Goal: Information Seeking & Learning: Learn about a topic

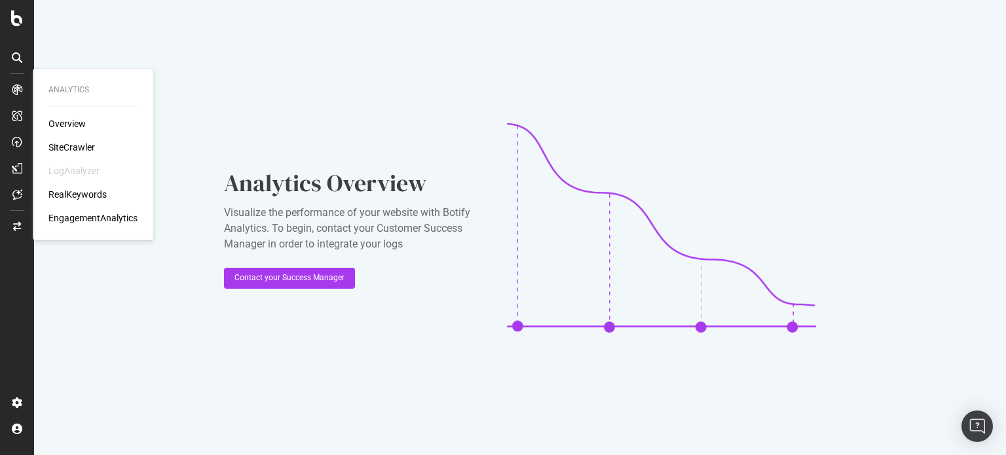
click at [68, 113] on div "Analytics Overview SiteCrawler LogAnalyzer RealKeywords EngagementAnalytics" at bounding box center [93, 154] width 110 height 166
click at [75, 128] on div "Overview" at bounding box center [66, 123] width 37 height 13
click at [65, 120] on div "Overview" at bounding box center [66, 123] width 37 height 13
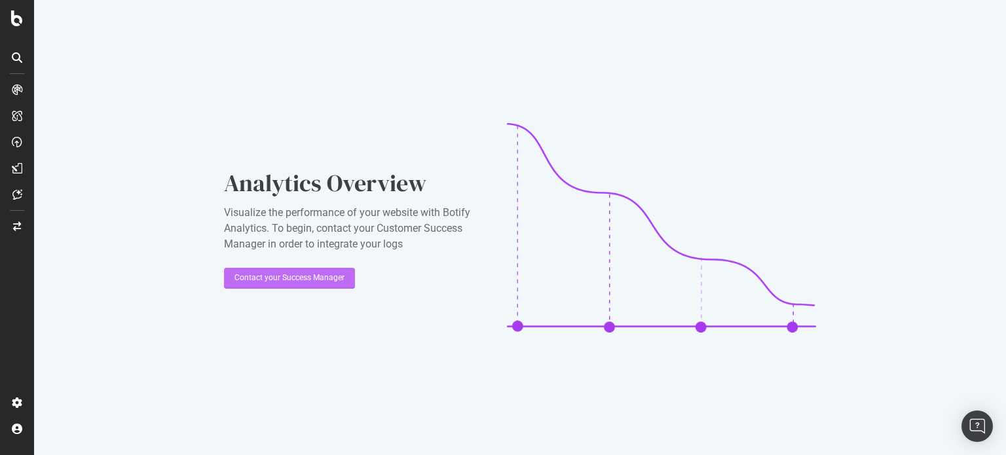
click at [285, 284] on div "Contact your Success Manager" at bounding box center [289, 278] width 110 height 20
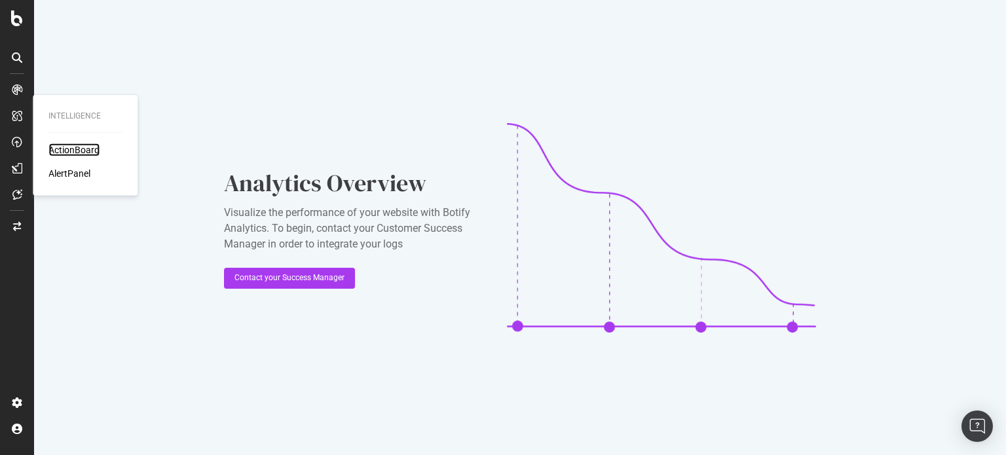
click at [76, 151] on div "ActionBoard" at bounding box center [73, 149] width 51 height 13
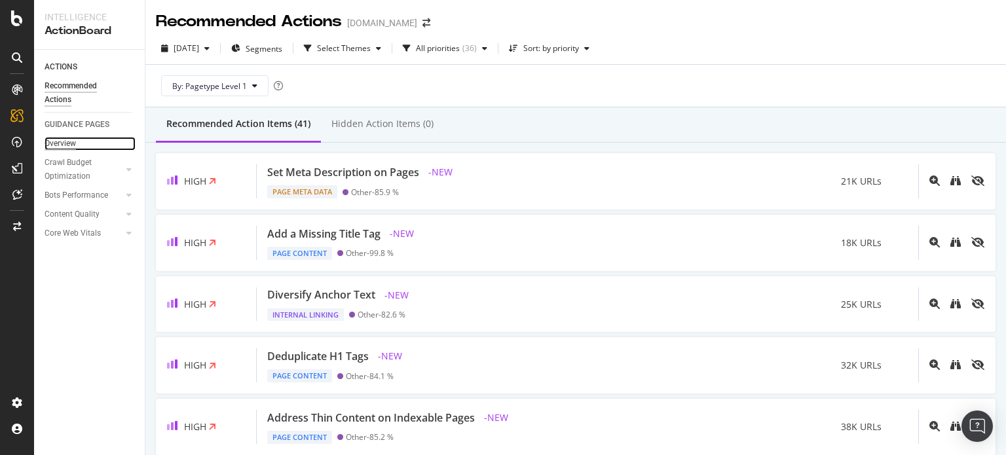
click at [68, 143] on div "Overview" at bounding box center [60, 144] width 31 height 14
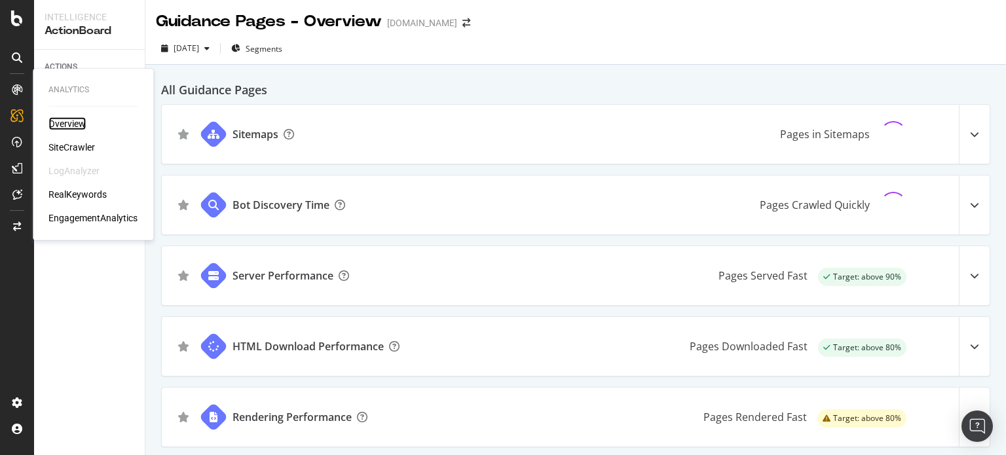
click at [65, 124] on div "Overview" at bounding box center [66, 123] width 37 height 13
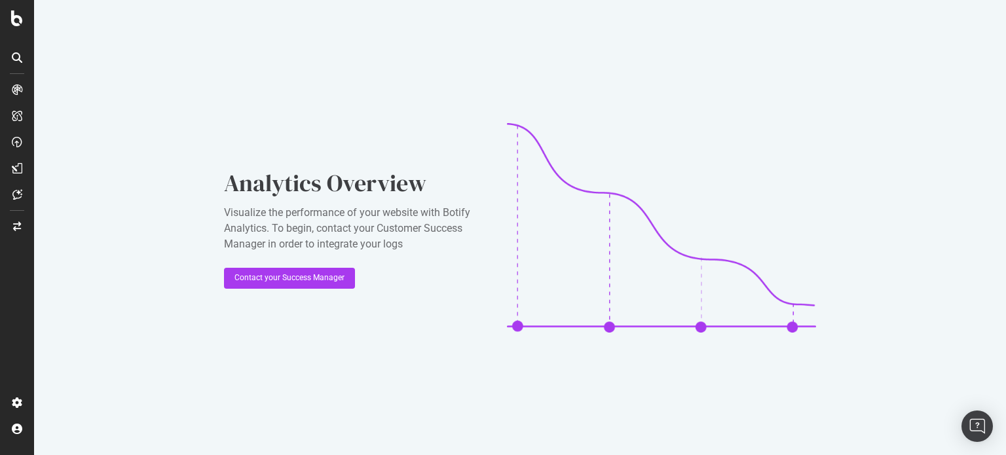
click at [16, 10] on div at bounding box center [17, 227] width 34 height 455
click at [13, 22] on icon at bounding box center [17, 18] width 12 height 16
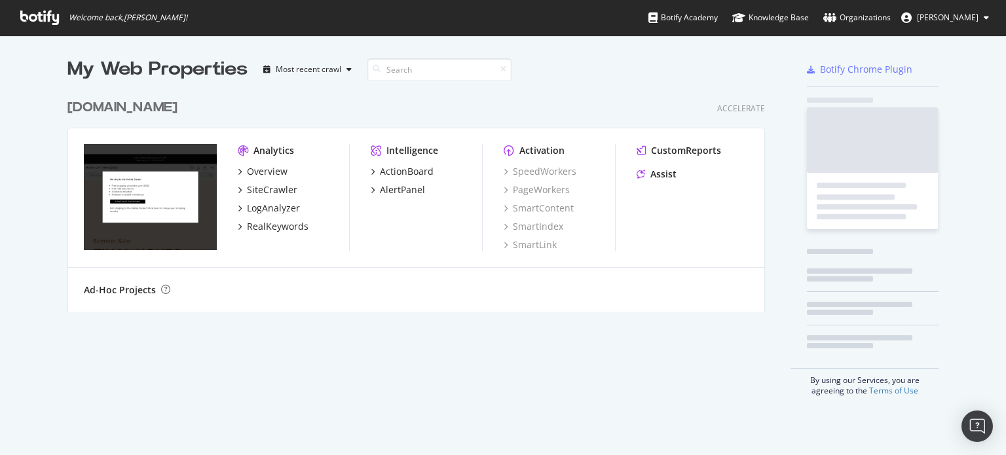
scroll to position [445, 985]
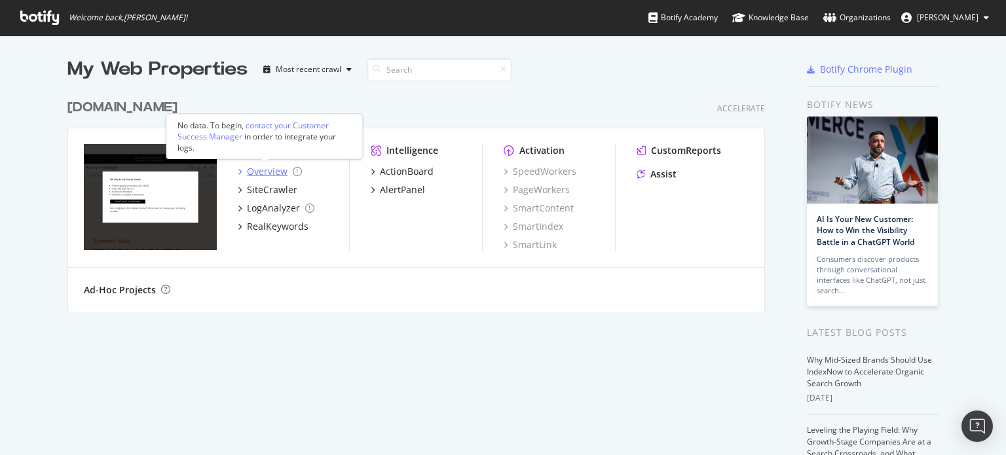
click at [266, 172] on div "Overview" at bounding box center [267, 171] width 41 height 13
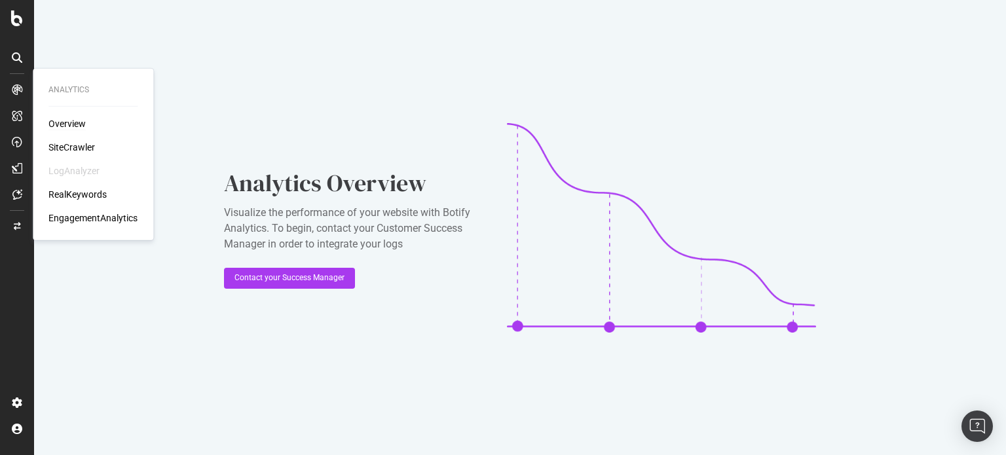
click at [83, 122] on div "Overview" at bounding box center [66, 123] width 37 height 13
click at [76, 197] on div "RealKeywords" at bounding box center [77, 194] width 58 height 13
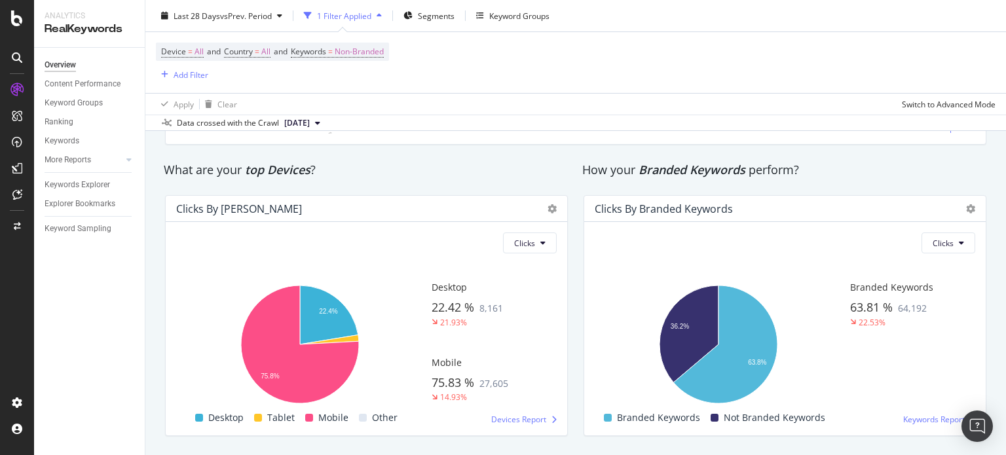
scroll to position [2197, 0]
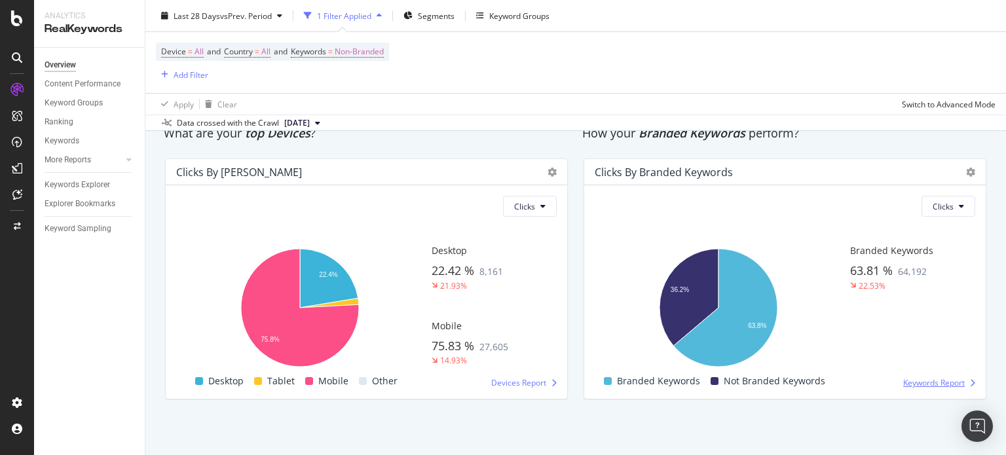
click at [911, 387] on span "Keywords Report" at bounding box center [934, 382] width 62 height 11
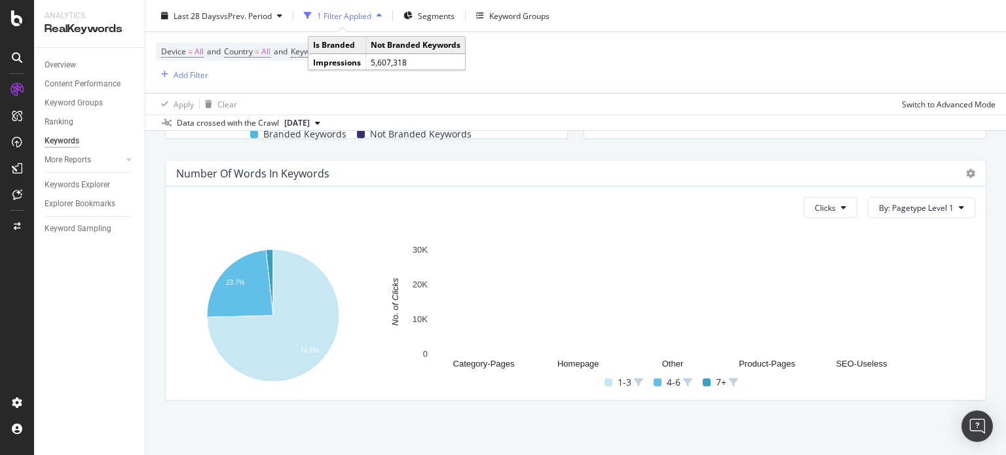
scroll to position [460, 0]
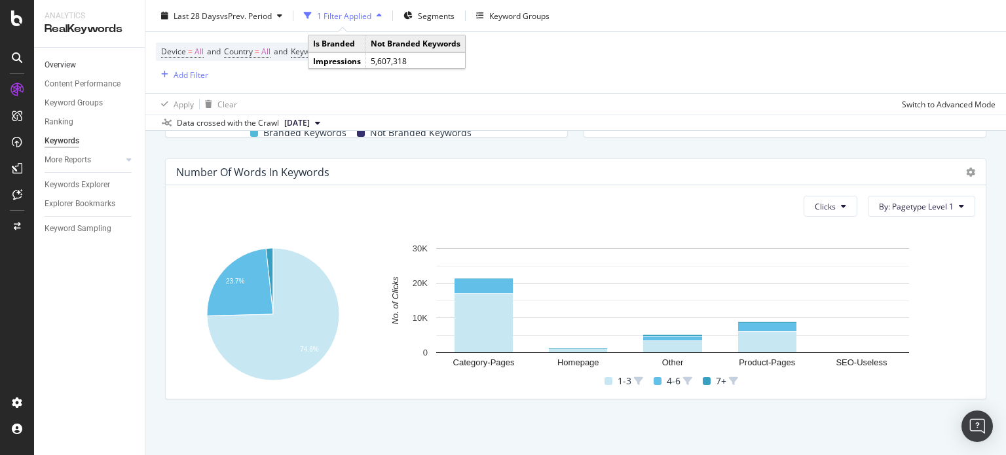
click at [78, 69] on link "Overview" at bounding box center [90, 65] width 91 height 14
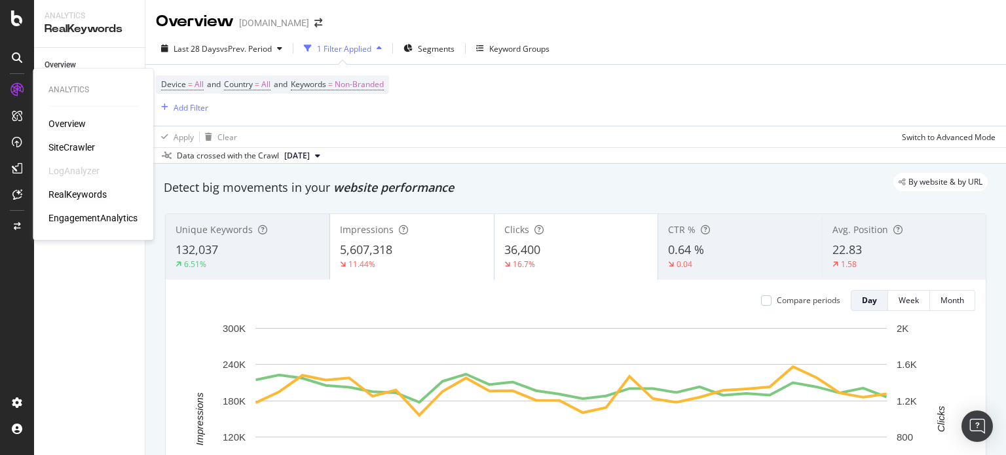
click at [76, 124] on div "Overview" at bounding box center [66, 123] width 37 height 13
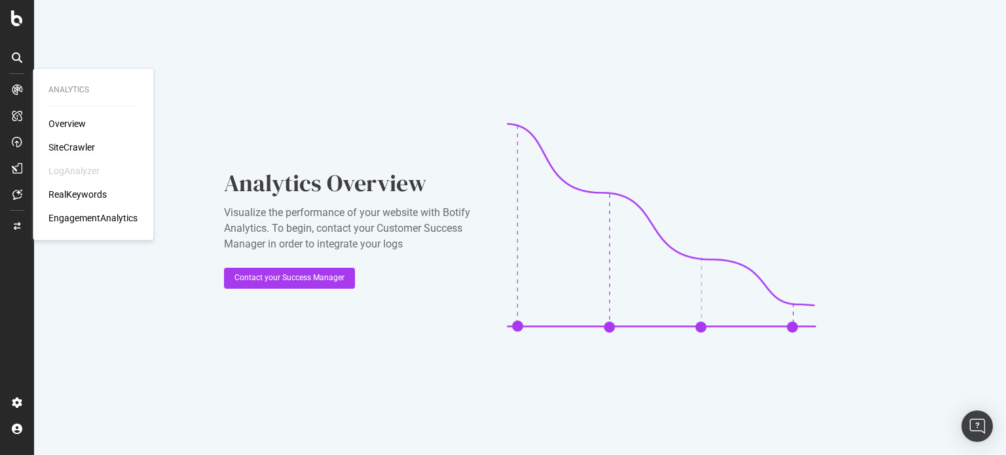
click at [86, 152] on div "SiteCrawler" at bounding box center [71, 147] width 46 height 13
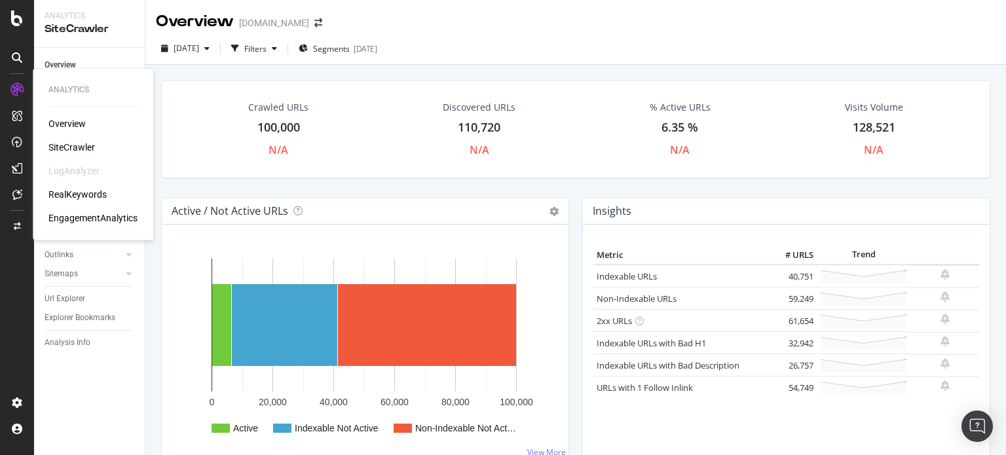
click at [98, 217] on div "EngagementAnalytics" at bounding box center [92, 217] width 89 height 13
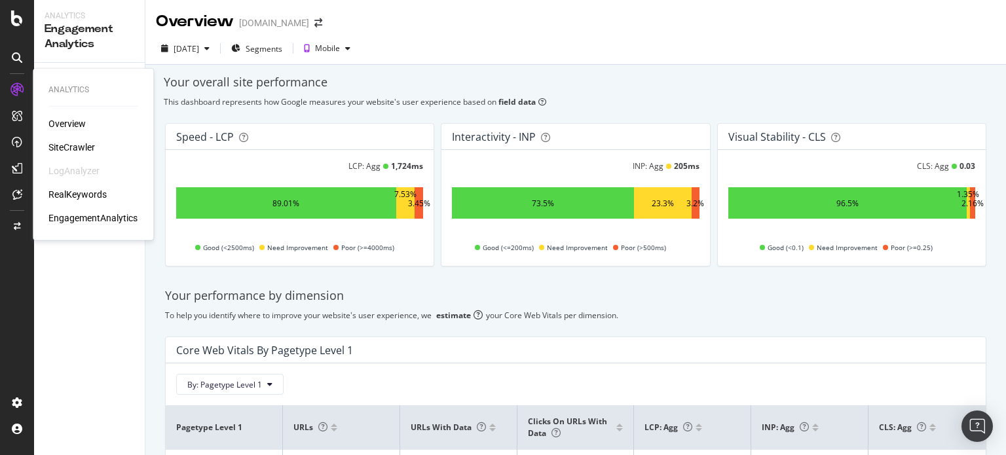
click at [83, 119] on div "Overview" at bounding box center [66, 123] width 37 height 13
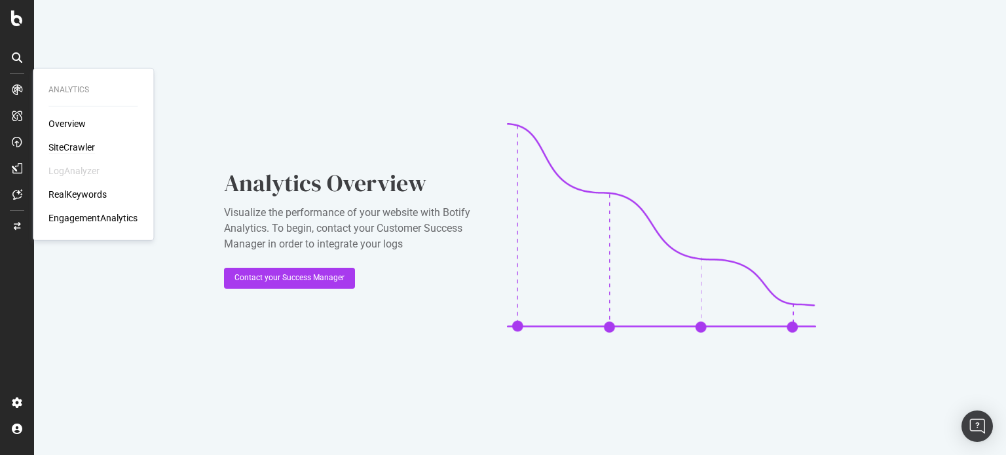
click at [58, 143] on div "SiteCrawler" at bounding box center [71, 147] width 46 height 13
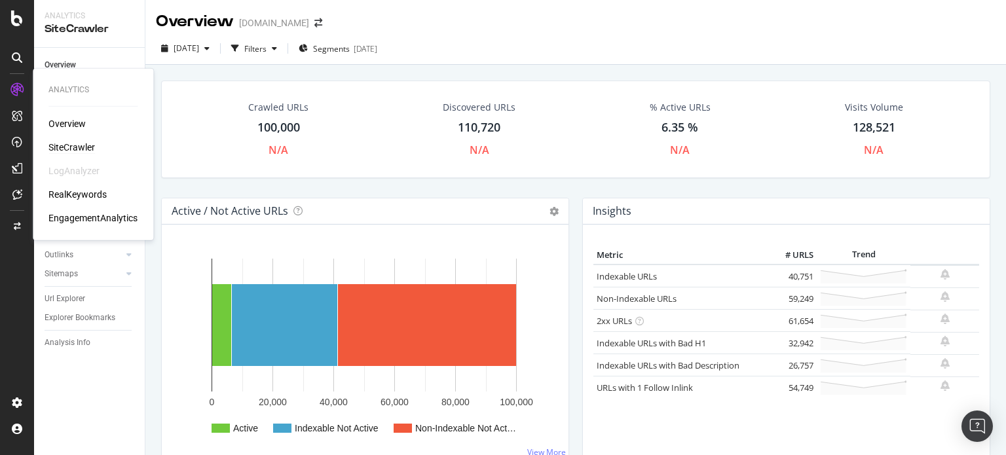
click at [71, 148] on div "SiteCrawler" at bounding box center [71, 147] width 46 height 13
click at [86, 204] on div "Overview SiteCrawler LogAnalyzer RealKeywords EngagementAnalytics" at bounding box center [92, 170] width 89 height 107
click at [88, 196] on div "RealKeywords" at bounding box center [77, 194] width 58 height 13
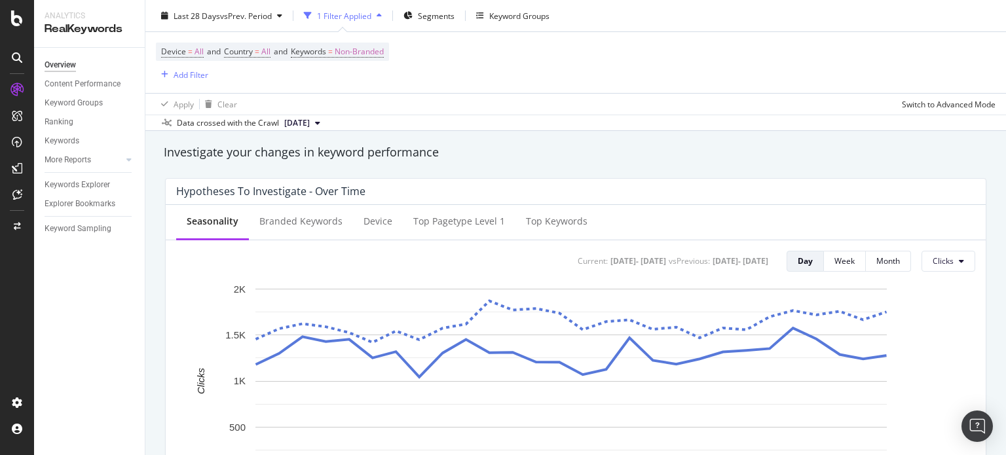
scroll to position [524, 0]
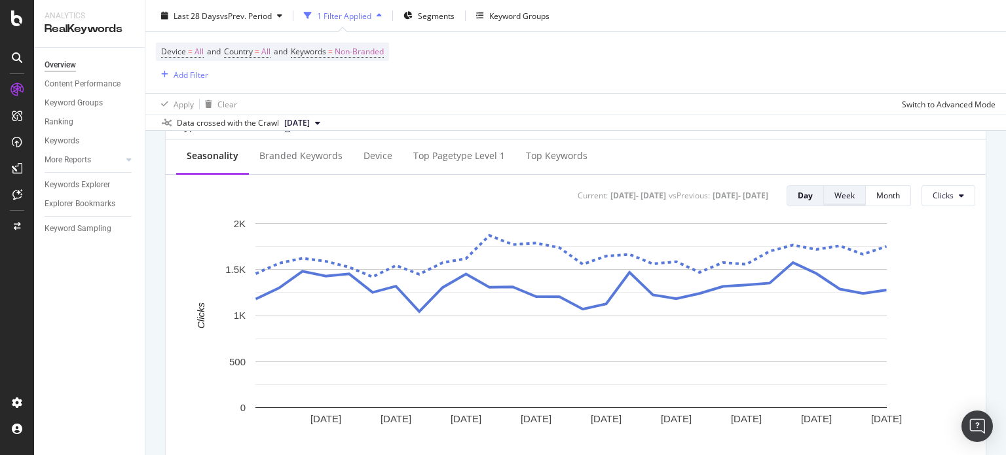
click at [841, 196] on div "Week" at bounding box center [844, 195] width 20 height 11
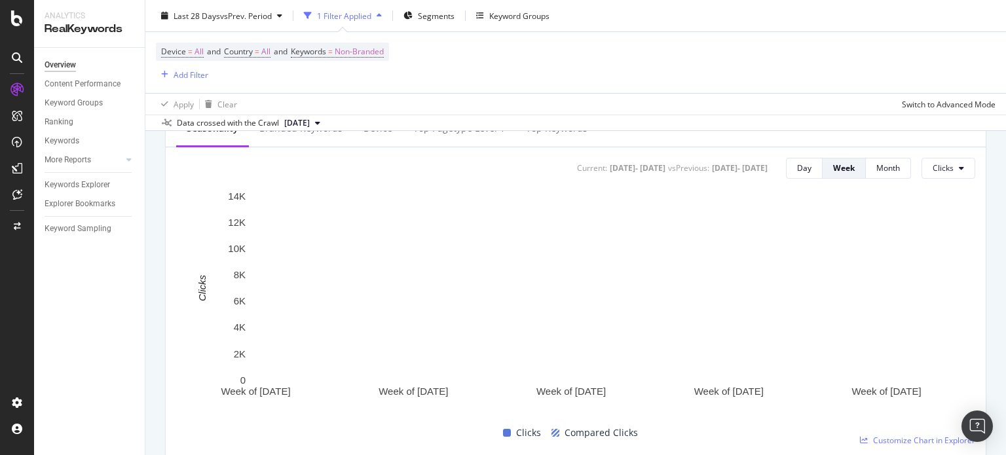
scroll to position [458, 0]
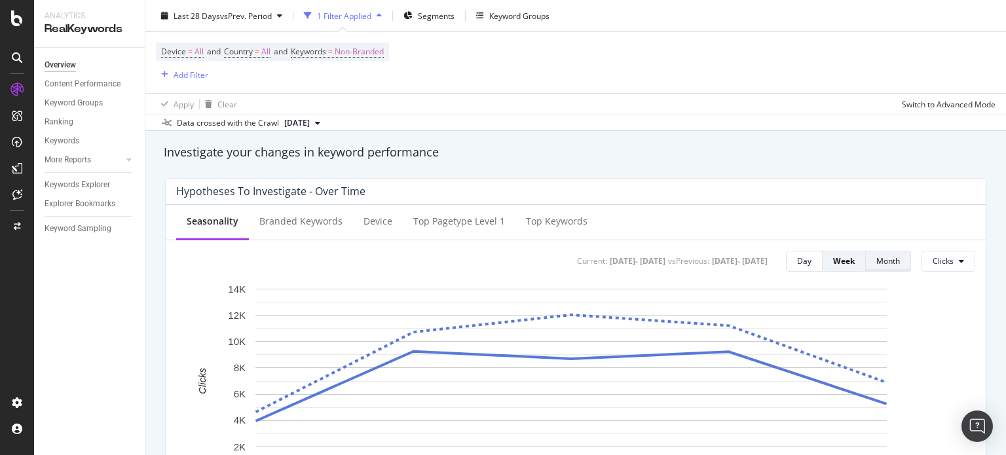
click at [894, 264] on button "Month" at bounding box center [888, 261] width 45 height 21
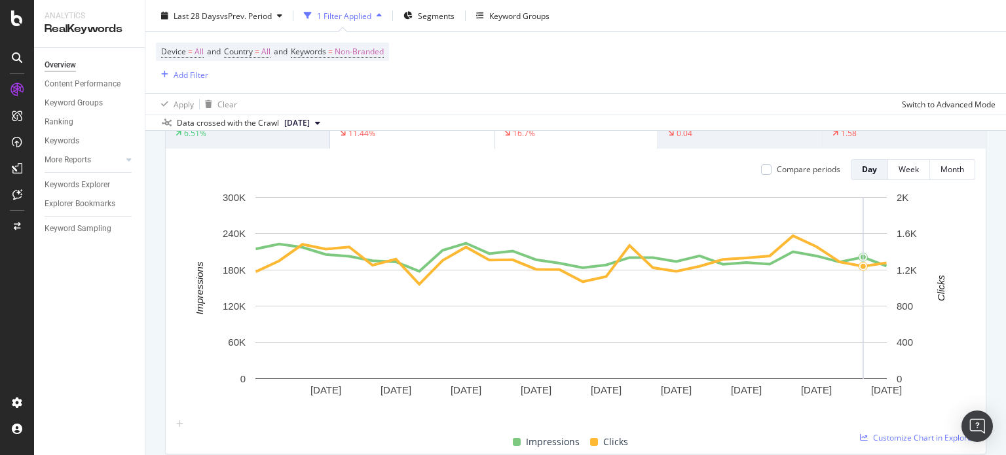
scroll to position [0, 0]
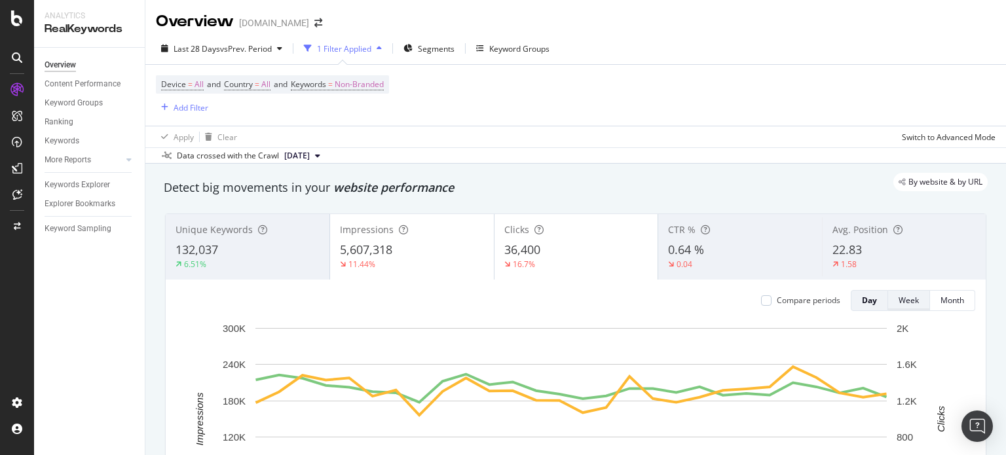
click at [888, 302] on button "Week" at bounding box center [909, 300] width 42 height 21
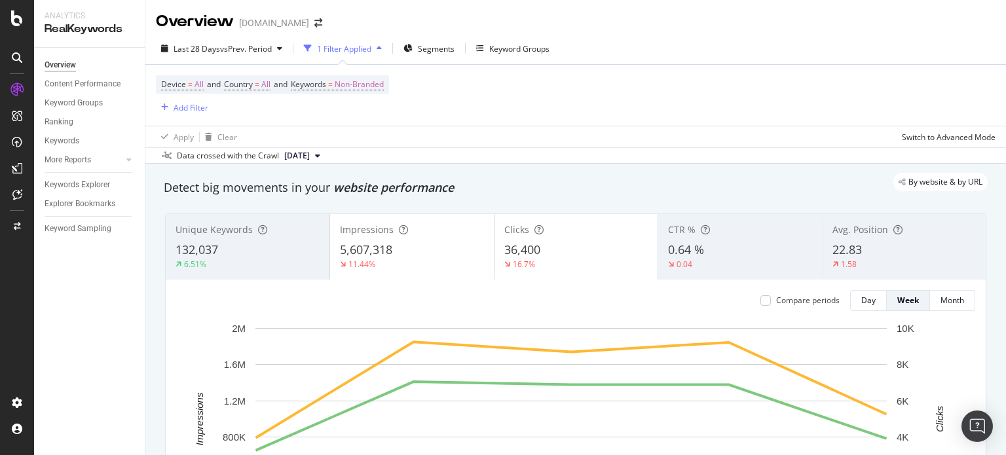
click at [234, 244] on div "132,037" at bounding box center [247, 250] width 144 height 17
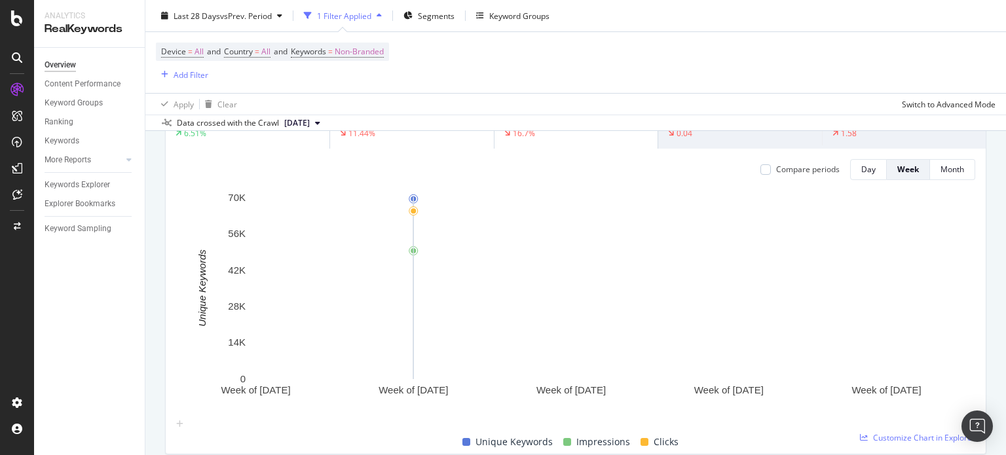
scroll to position [65, 0]
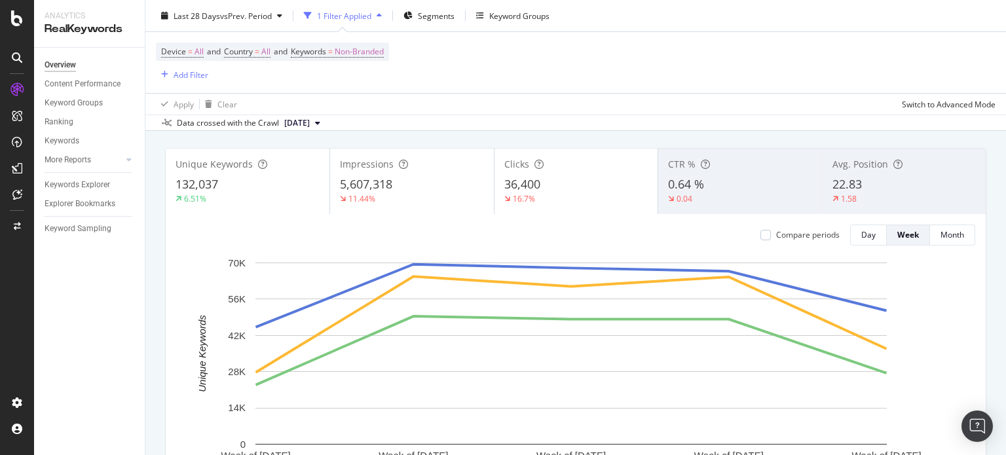
click at [857, 177] on div "22.83" at bounding box center [903, 184] width 143 height 17
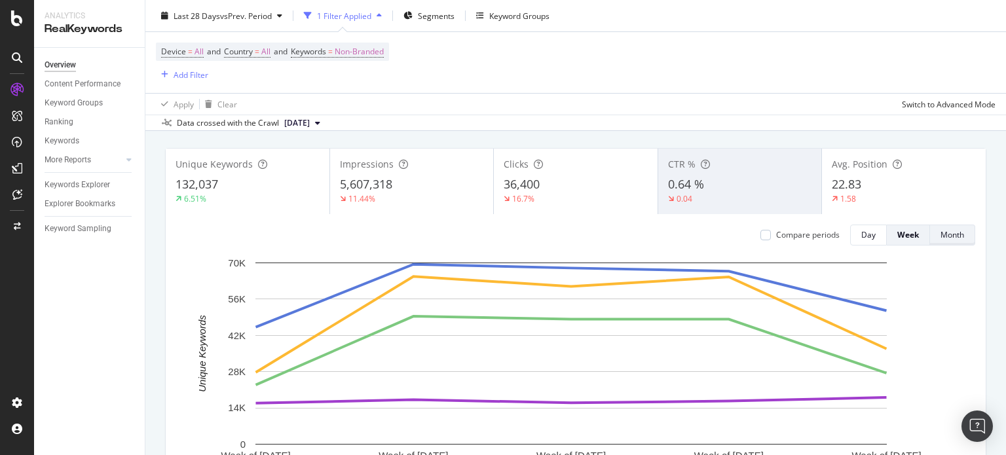
click at [940, 235] on div "Month" at bounding box center [952, 234] width 24 height 11
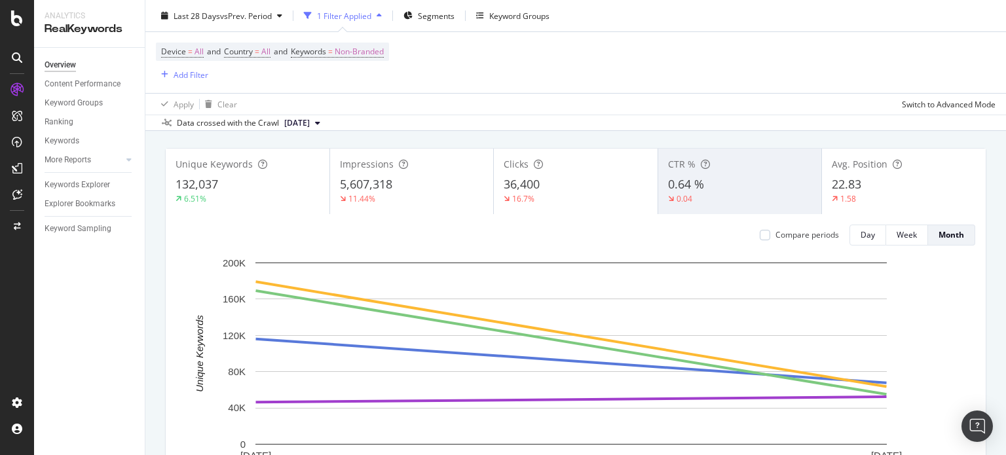
click at [871, 198] on div "1.58" at bounding box center [903, 199] width 144 height 12
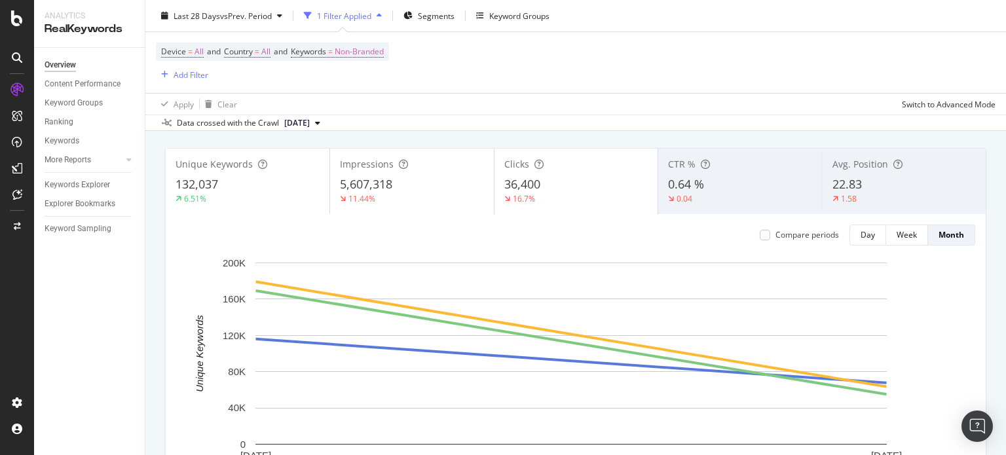
click at [838, 189] on span "22.83" at bounding box center [846, 184] width 29 height 16
